Goal: Information Seeking & Learning: Learn about a topic

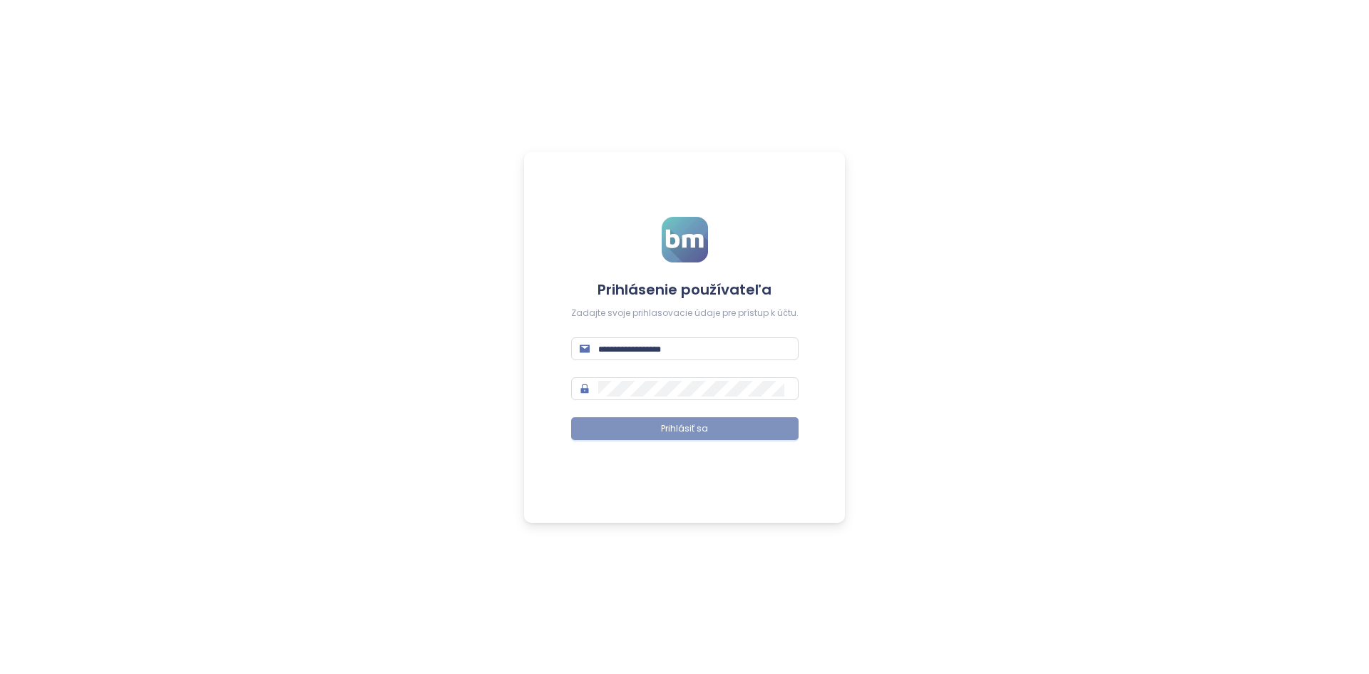
type input "**********"
click at [688, 429] on span "Prihlásiť sa" at bounding box center [684, 429] width 47 height 14
type input "**********"
click at [682, 428] on span "Prihlásiť sa" at bounding box center [684, 429] width 47 height 14
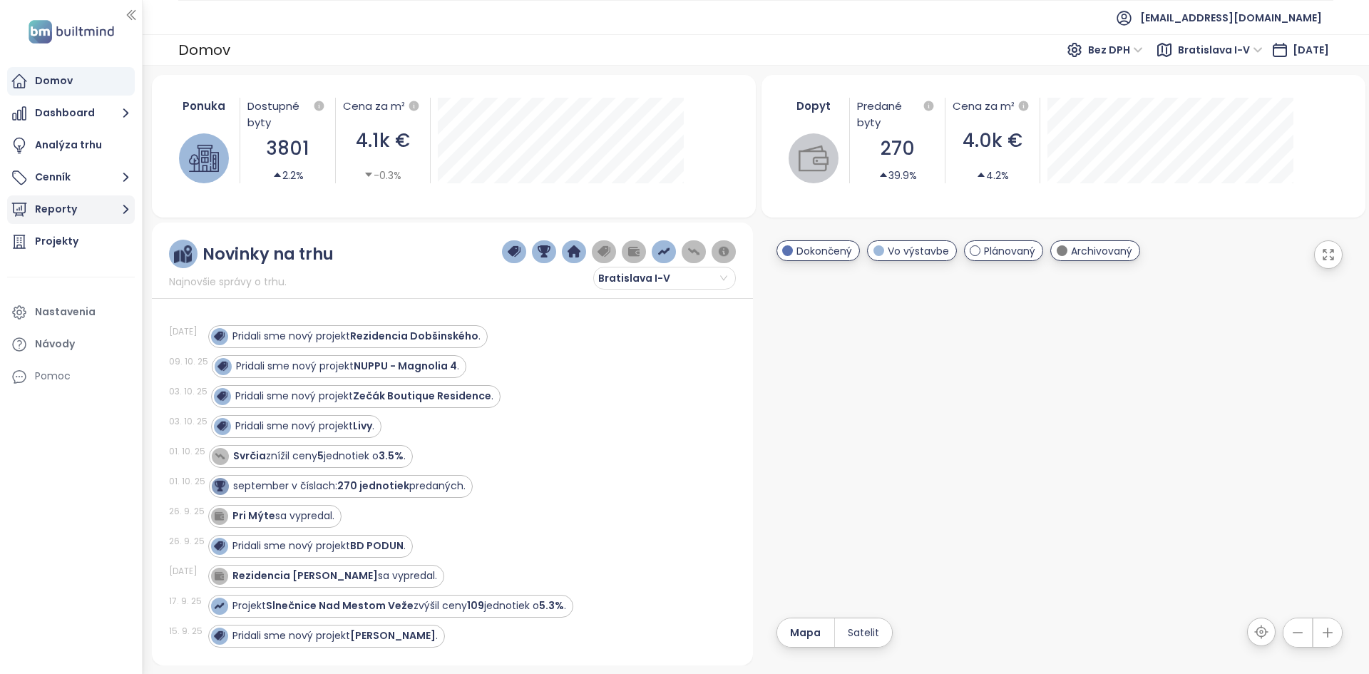
click at [107, 210] on button "Reporty" at bounding box center [71, 209] width 128 height 29
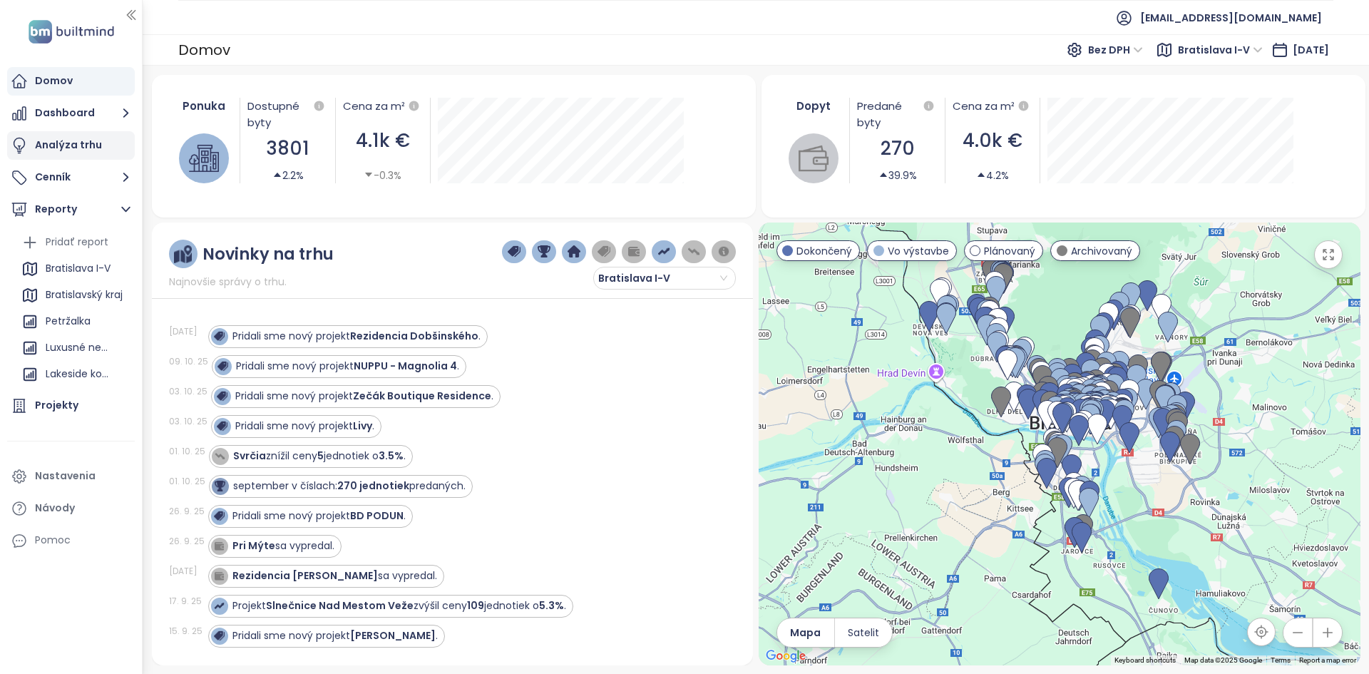
click at [95, 138] on div "Analýza trhu" at bounding box center [68, 145] width 67 height 18
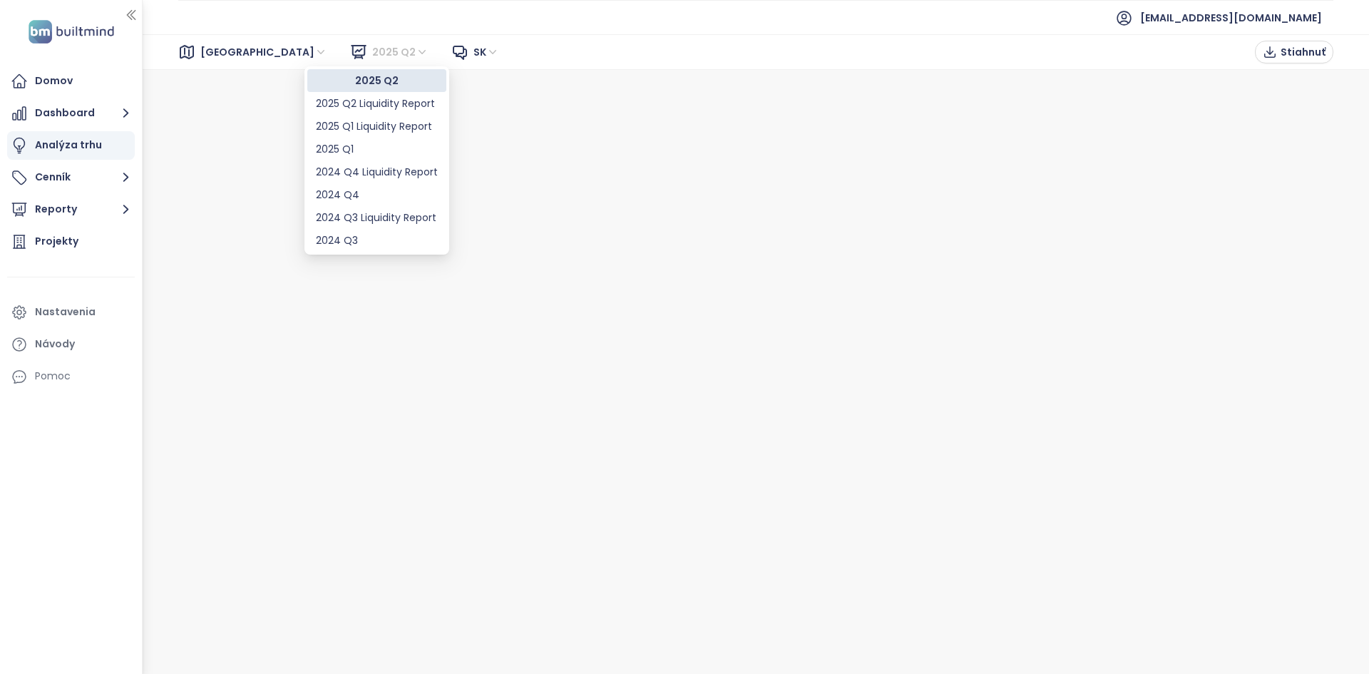
click at [372, 53] on span "2025 Q2" at bounding box center [400, 51] width 56 height 21
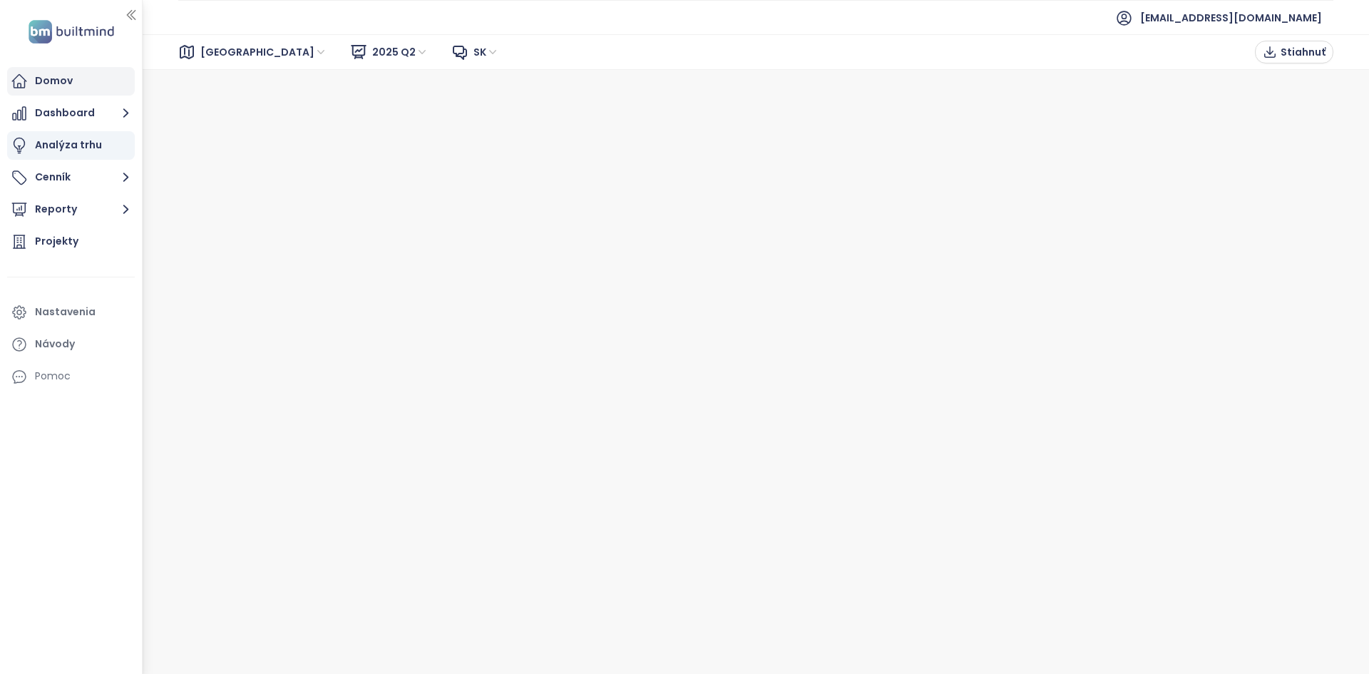
click at [53, 78] on div "Domov" at bounding box center [54, 81] width 38 height 18
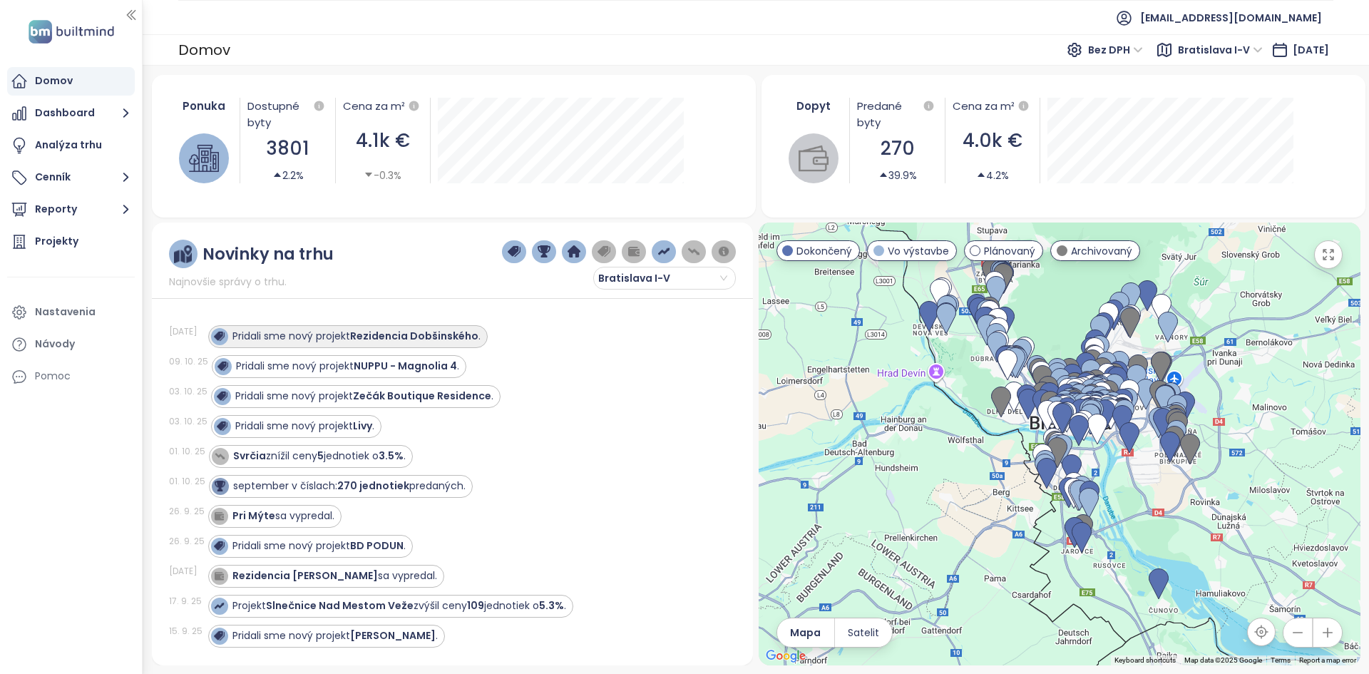
click at [450, 336] on strong "Rezidencia Dobšinského" at bounding box center [414, 336] width 128 height 14
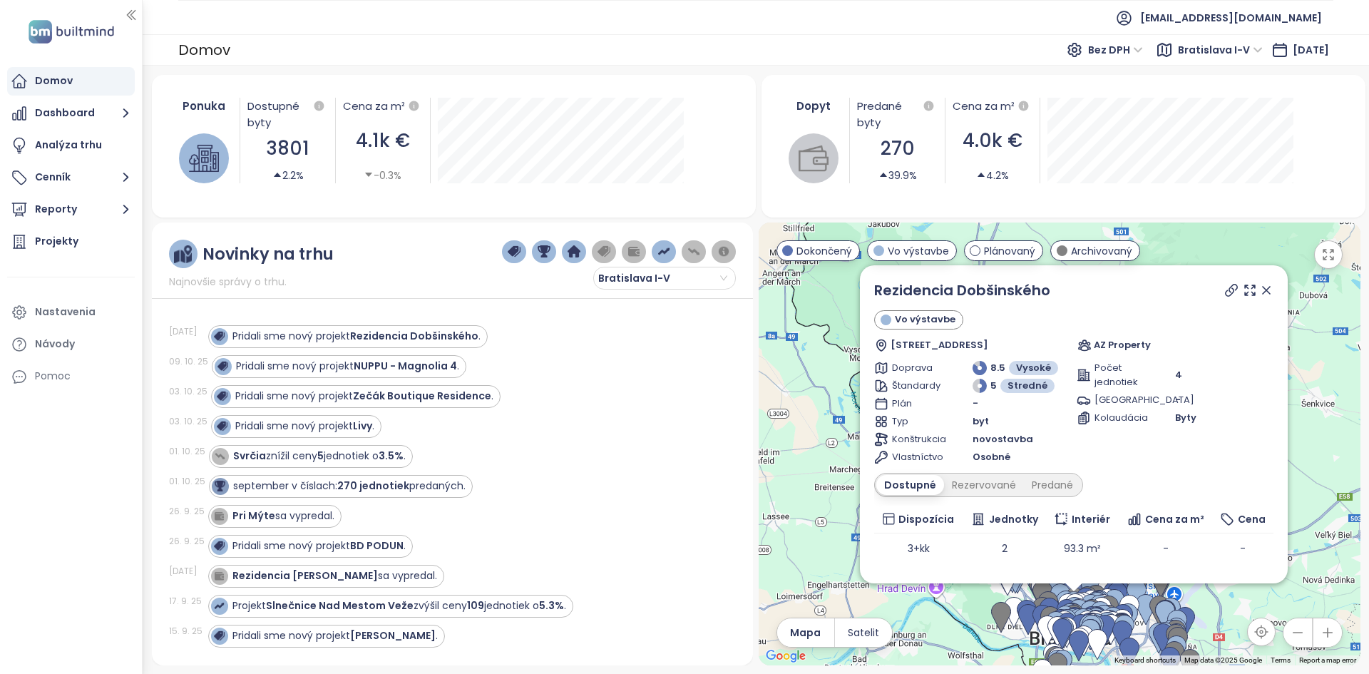
click at [572, 401] on div "Pridali sme nový projekt Zečák Boutique Residence ." at bounding box center [465, 396] width 508 height 23
click at [463, 395] on strong "Zečák Boutique Residence" at bounding box center [422, 396] width 138 height 14
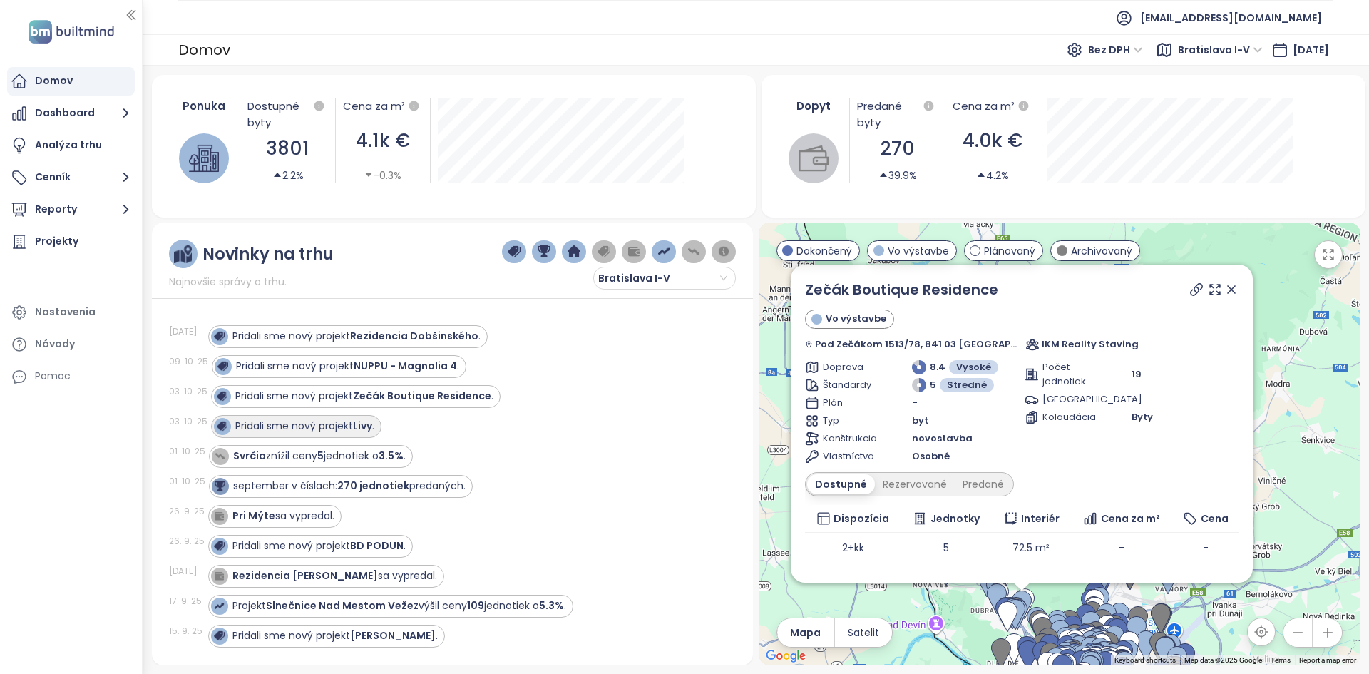
click at [356, 420] on strong "Livy" at bounding box center [362, 426] width 19 height 14
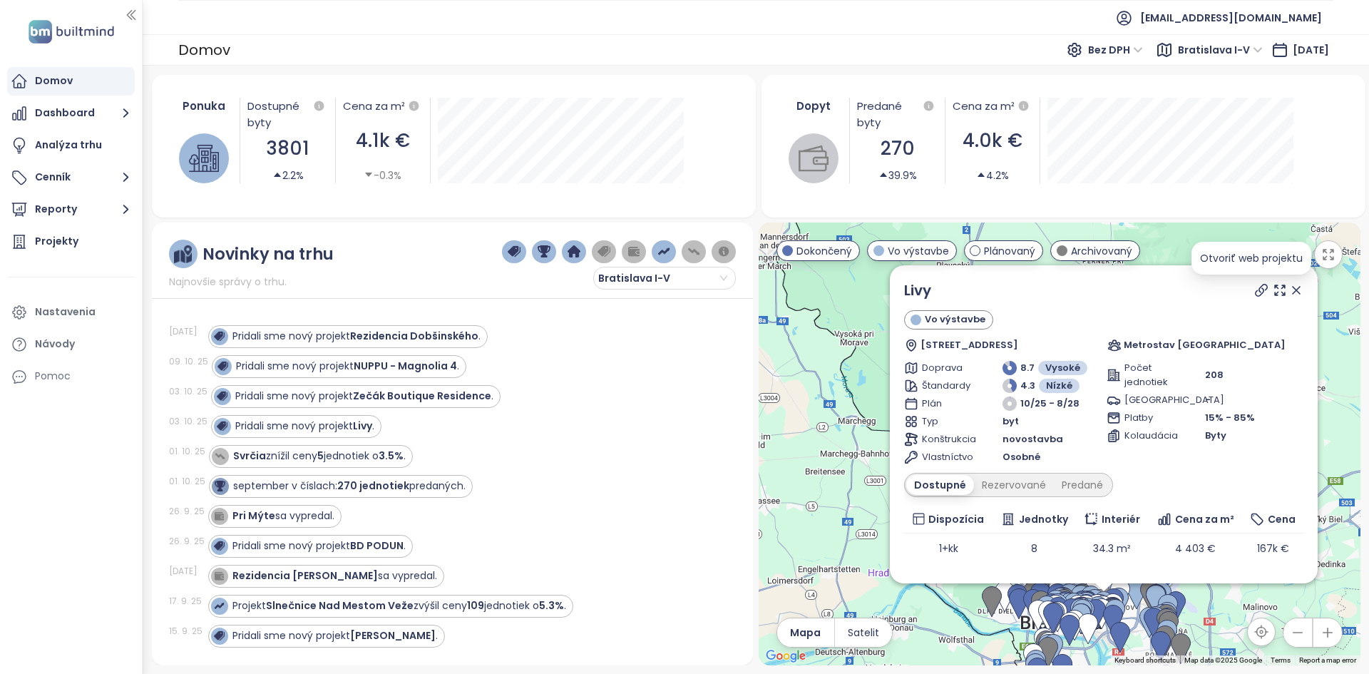
click at [1256, 289] on icon at bounding box center [1261, 289] width 11 height 11
